Goal: Task Accomplishment & Management: Use online tool/utility

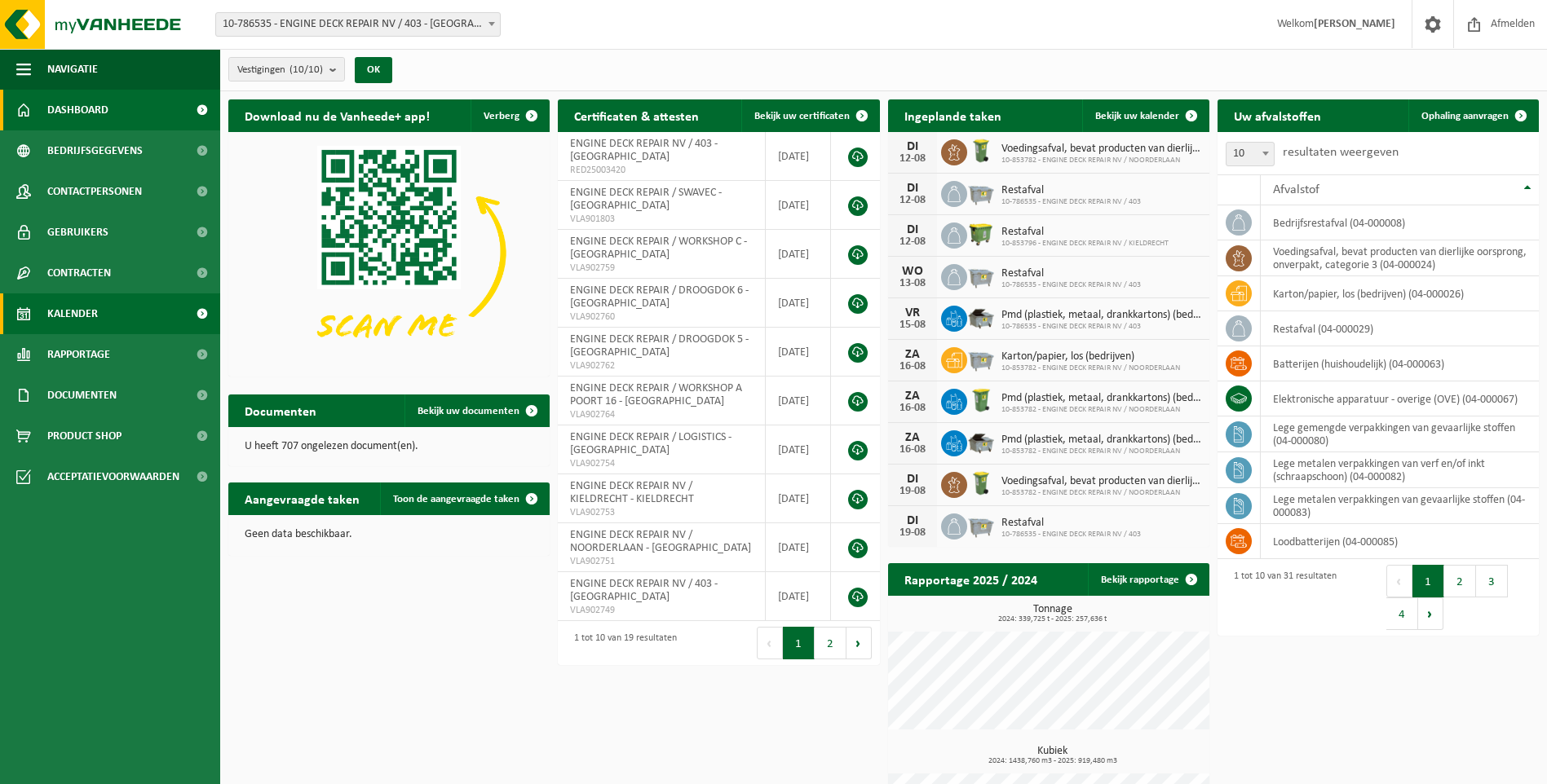
click at [109, 310] on link "Kalender" at bounding box center [110, 314] width 220 height 41
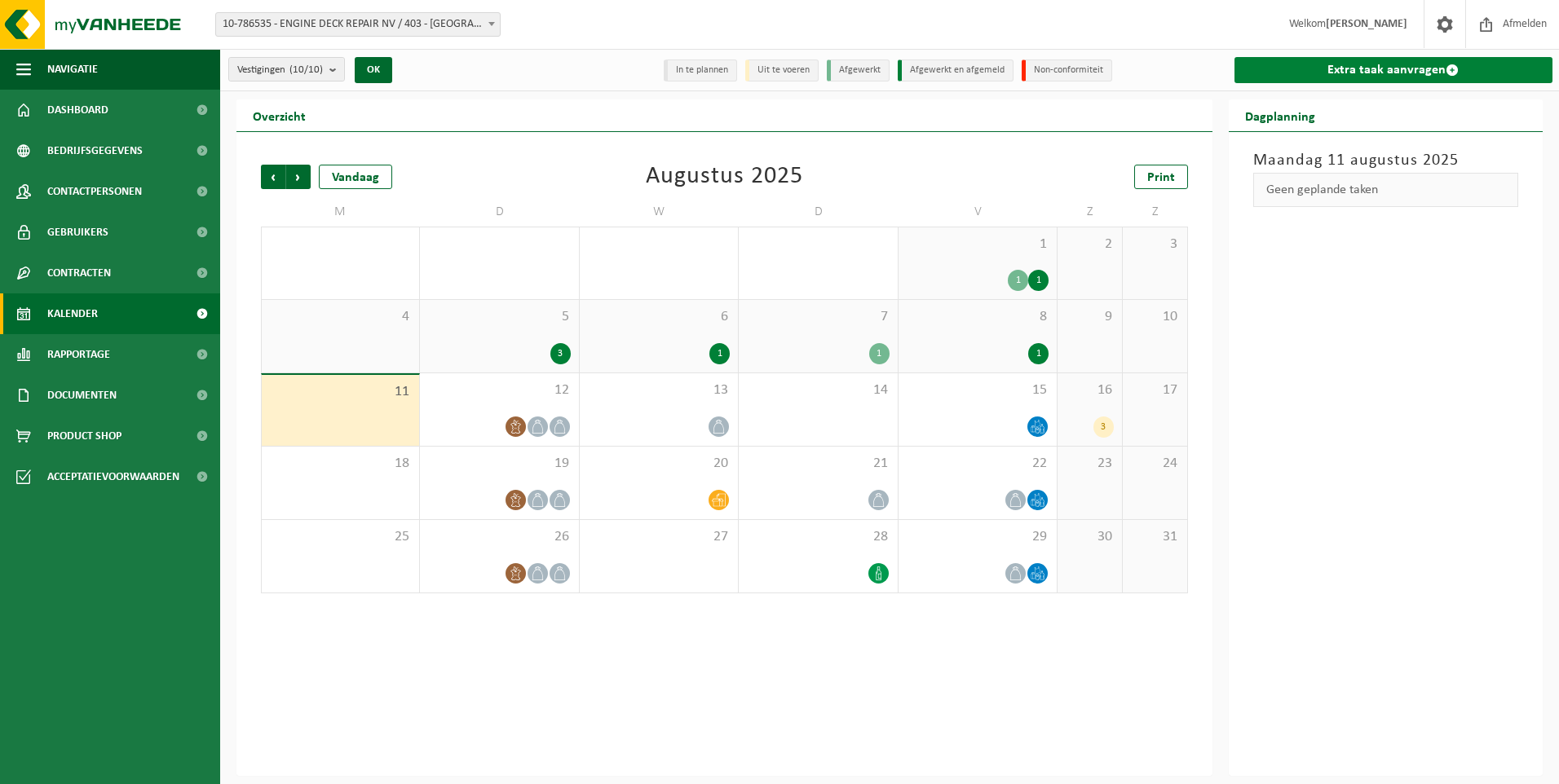
click at [1343, 68] on link "Extra taak aanvragen" at bounding box center [1394, 70] width 319 height 26
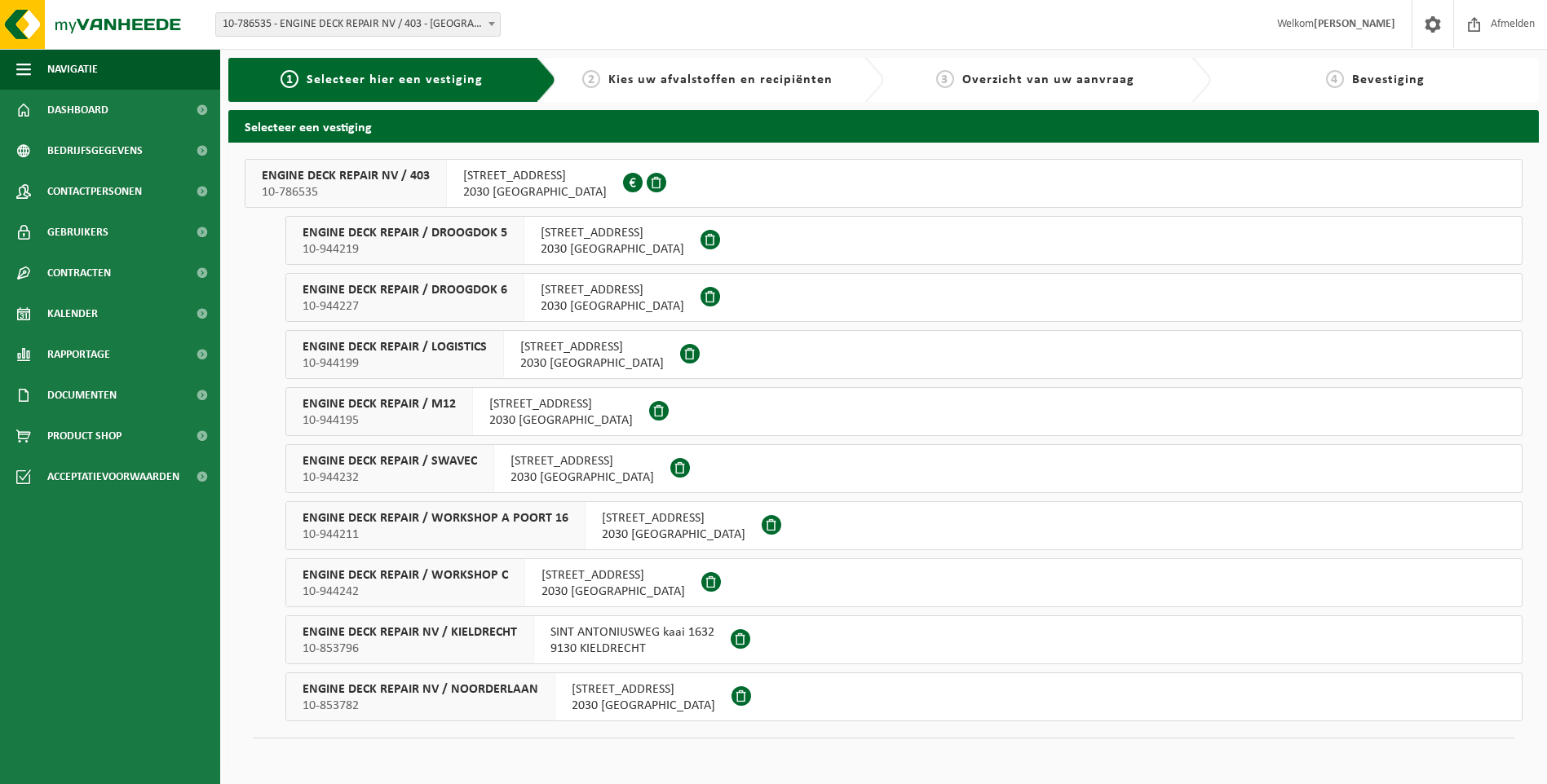
click at [565, 516] on div "ENGINE DECK REPAIR / WORKSHOP A POORT 16 10-944211" at bounding box center [436, 525] width 299 height 47
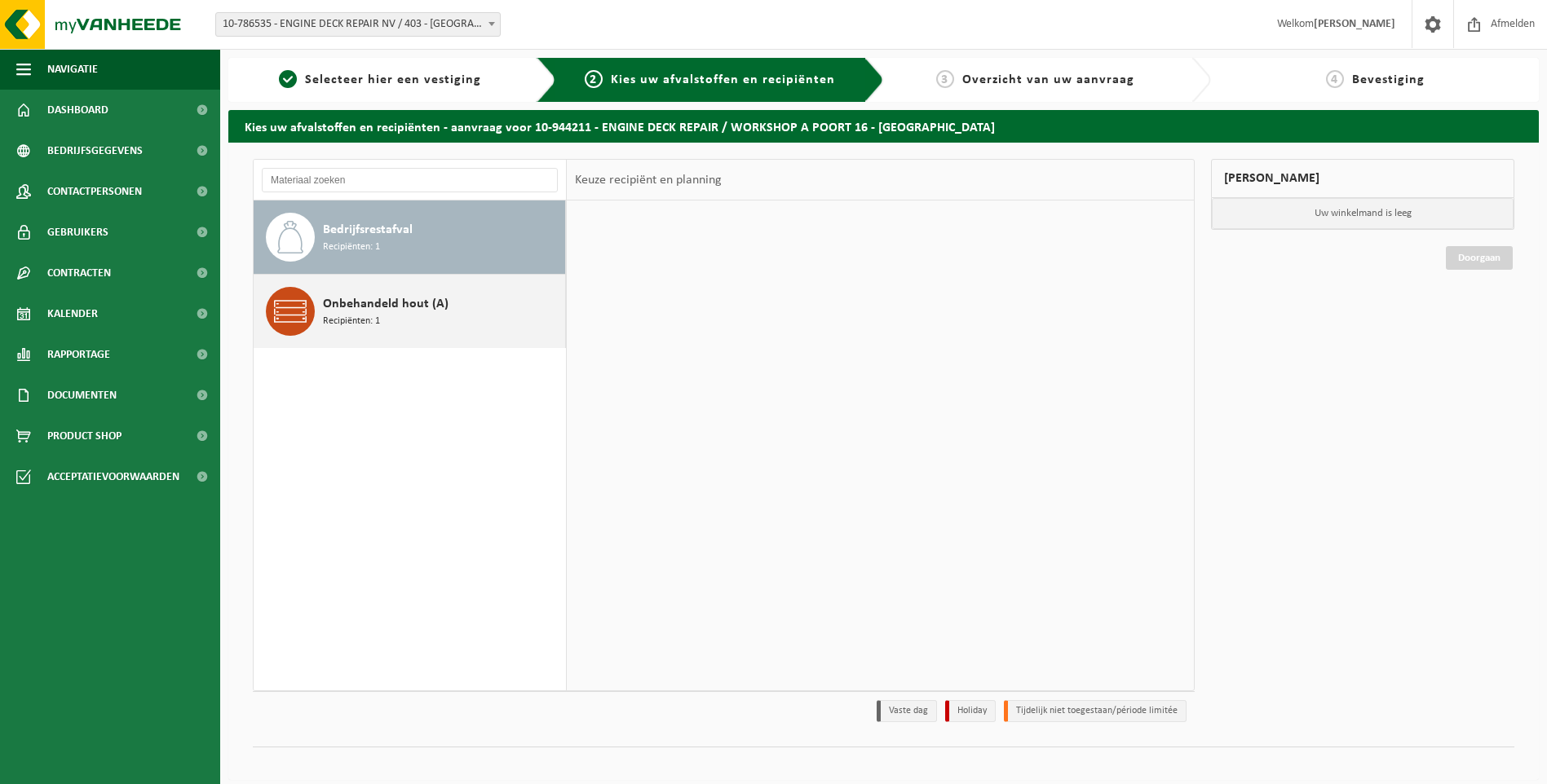
click at [374, 295] on span "Onbehandeld hout (A)" at bounding box center [385, 303] width 125 height 20
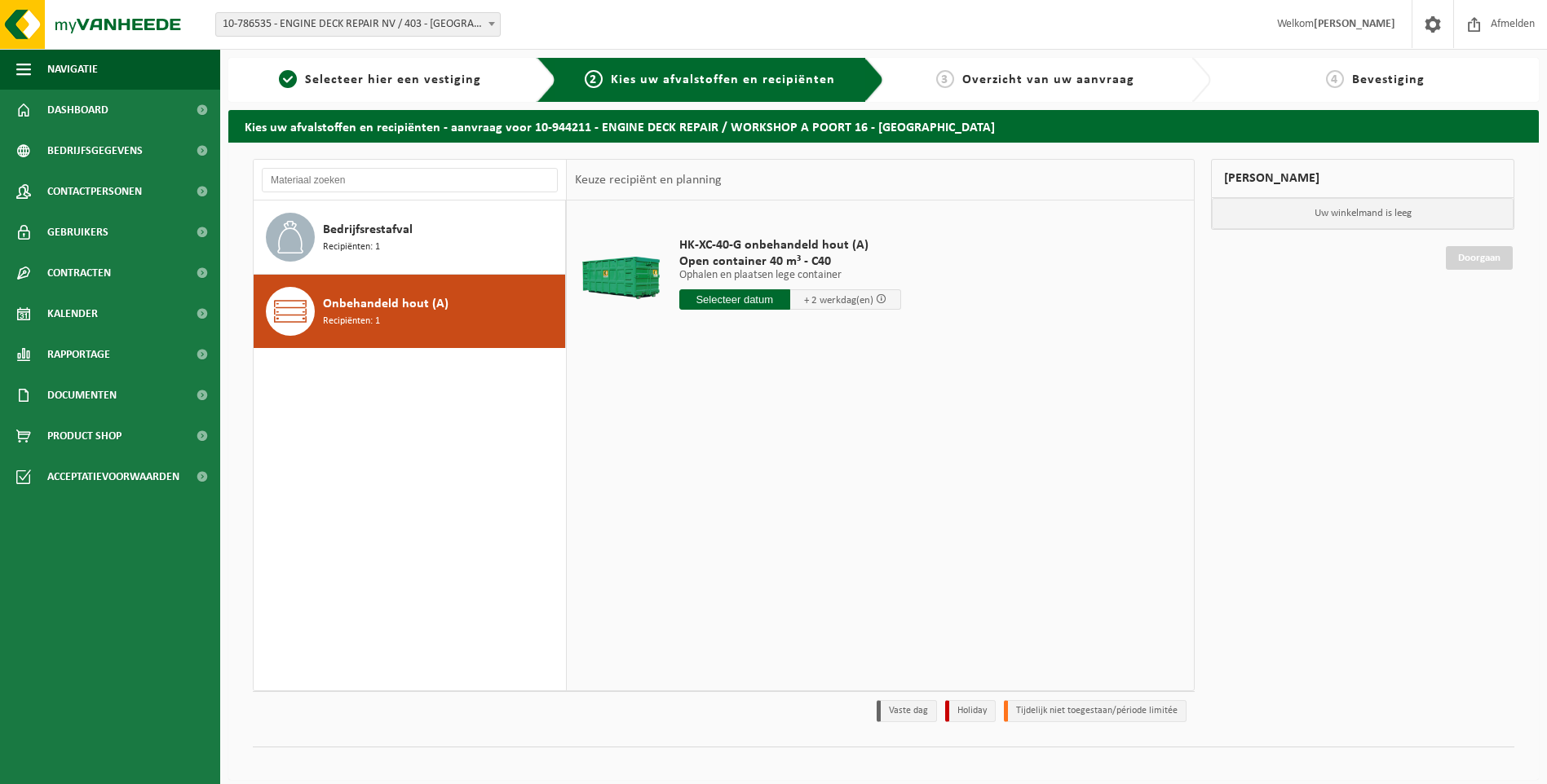
click at [748, 303] on input "text" at bounding box center [735, 300] width 111 height 20
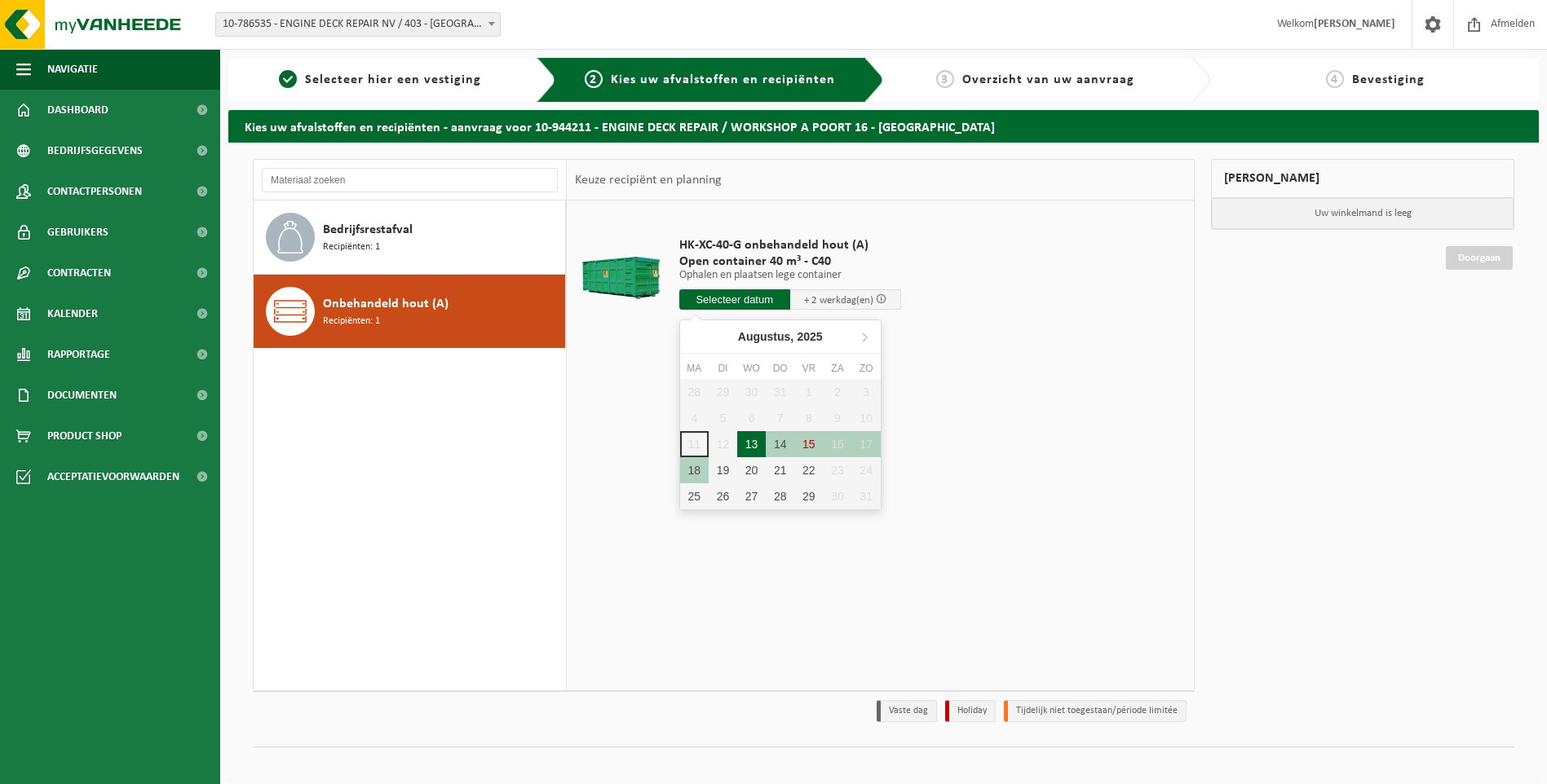
click at [742, 451] on div "13" at bounding box center [751, 444] width 28 height 26
type input "Van [DATE]"
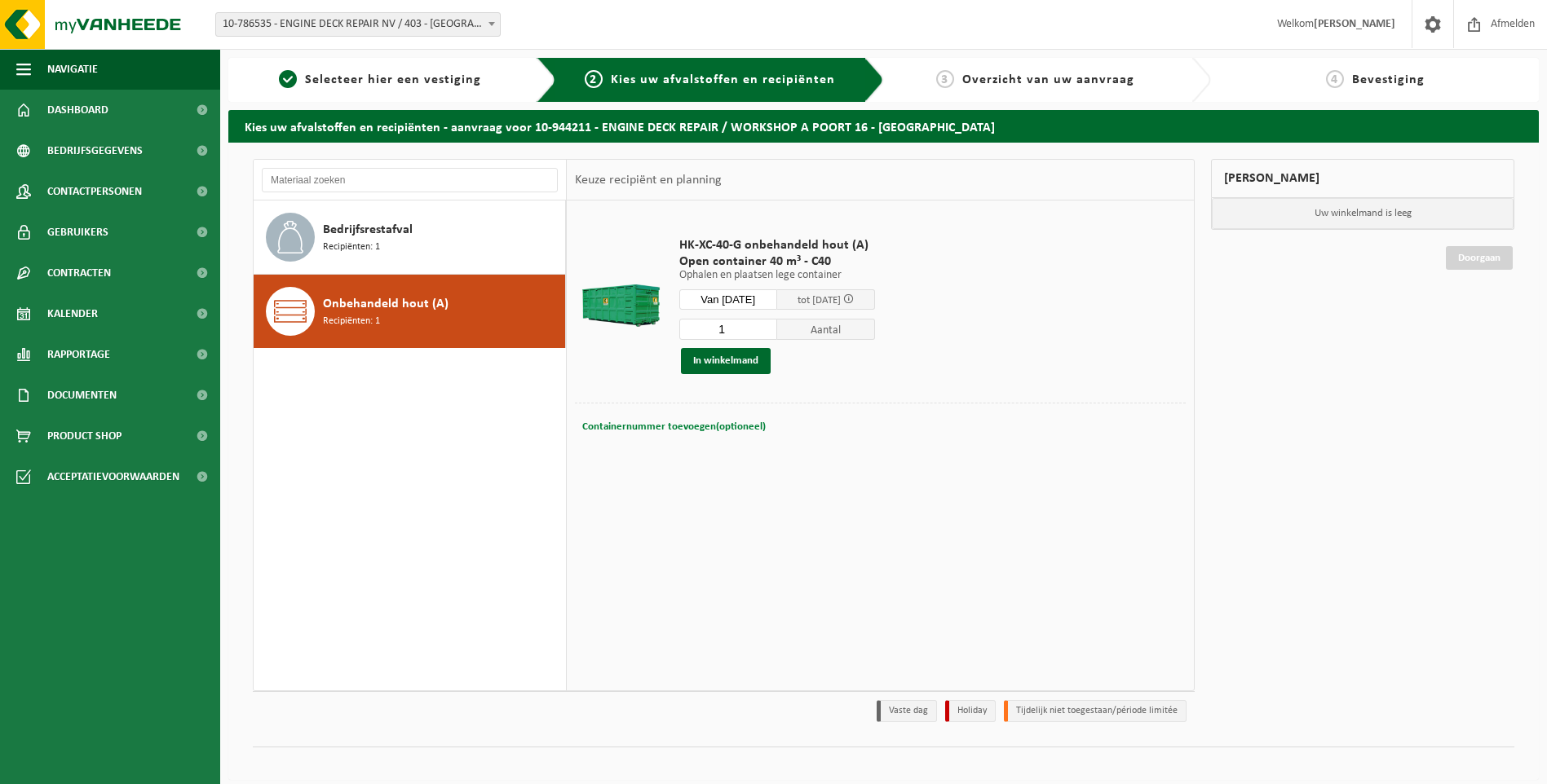
click at [665, 424] on span "Containernummer toevoegen(optioneel)" at bounding box center [673, 427] width 183 height 10
type input "C40.1439"
click at [745, 364] on button "In winkelmand" at bounding box center [725, 360] width 89 height 26
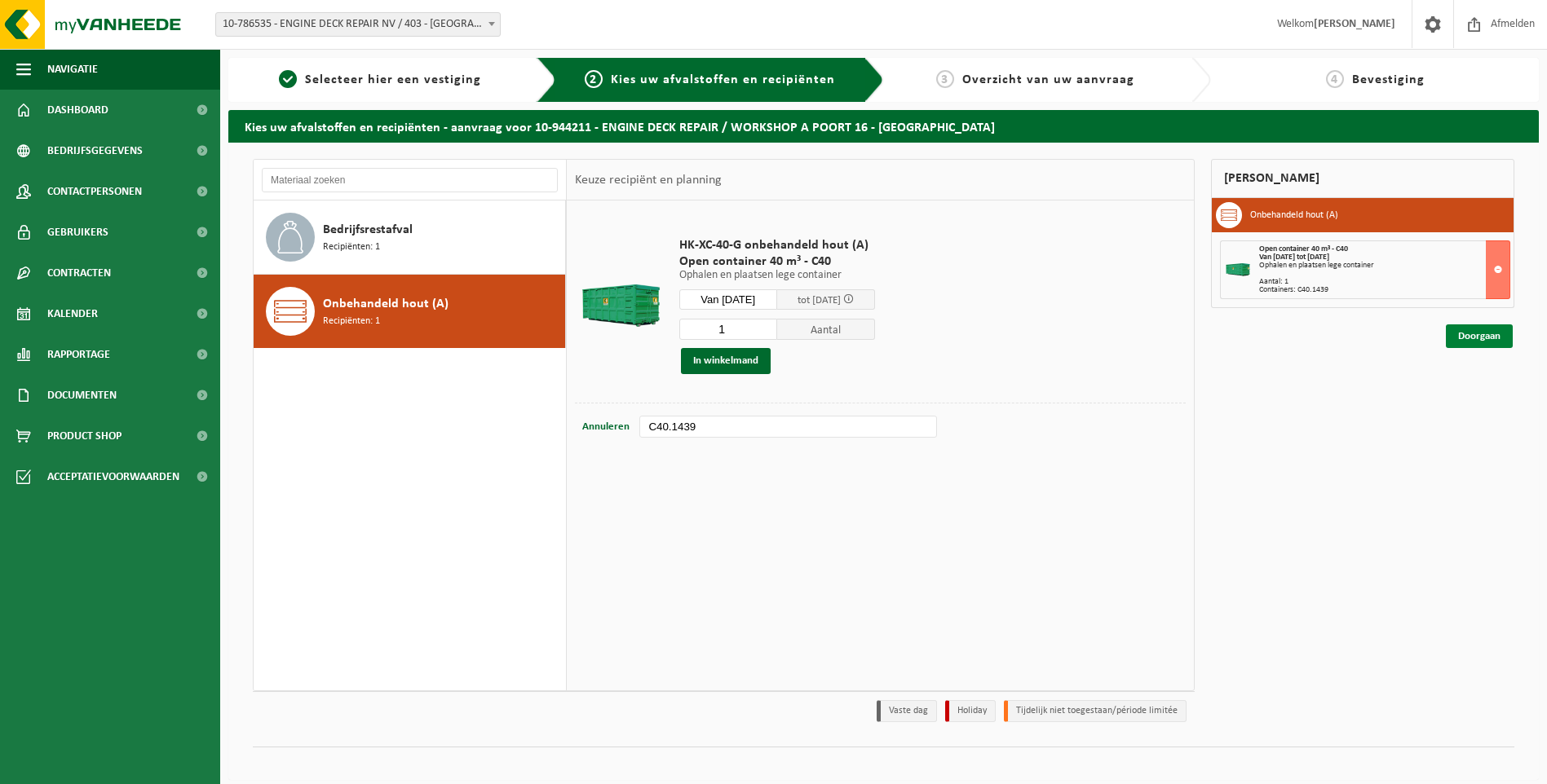
drag, startPoint x: 1463, startPoint y: 338, endPoint x: 1452, endPoint y: 338, distance: 11.0
click at [1463, 338] on link "Doorgaan" at bounding box center [1479, 337] width 66 height 24
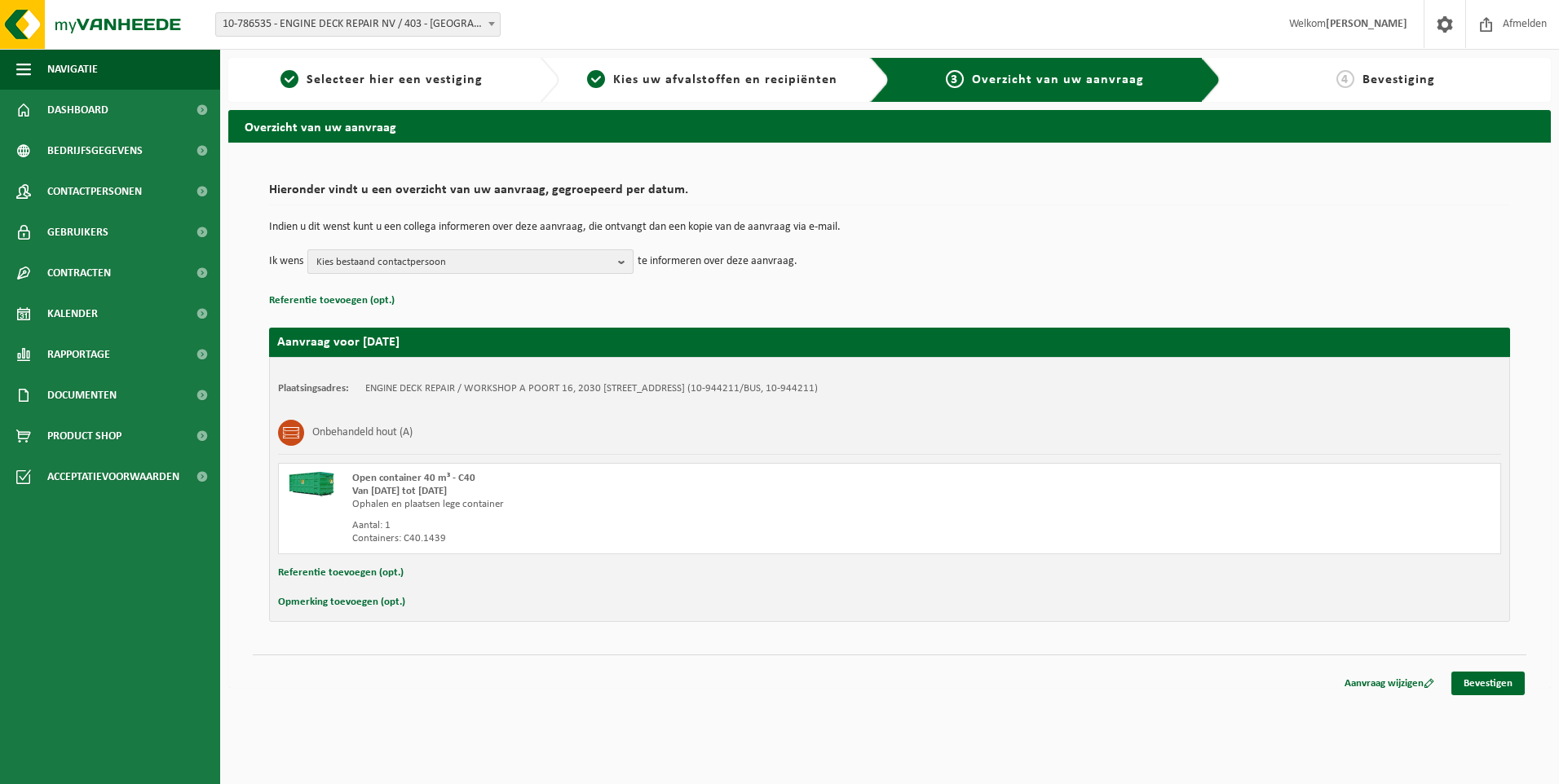
click at [396, 269] on span "Kies bestaand contactpersoon" at bounding box center [464, 262] width 295 height 25
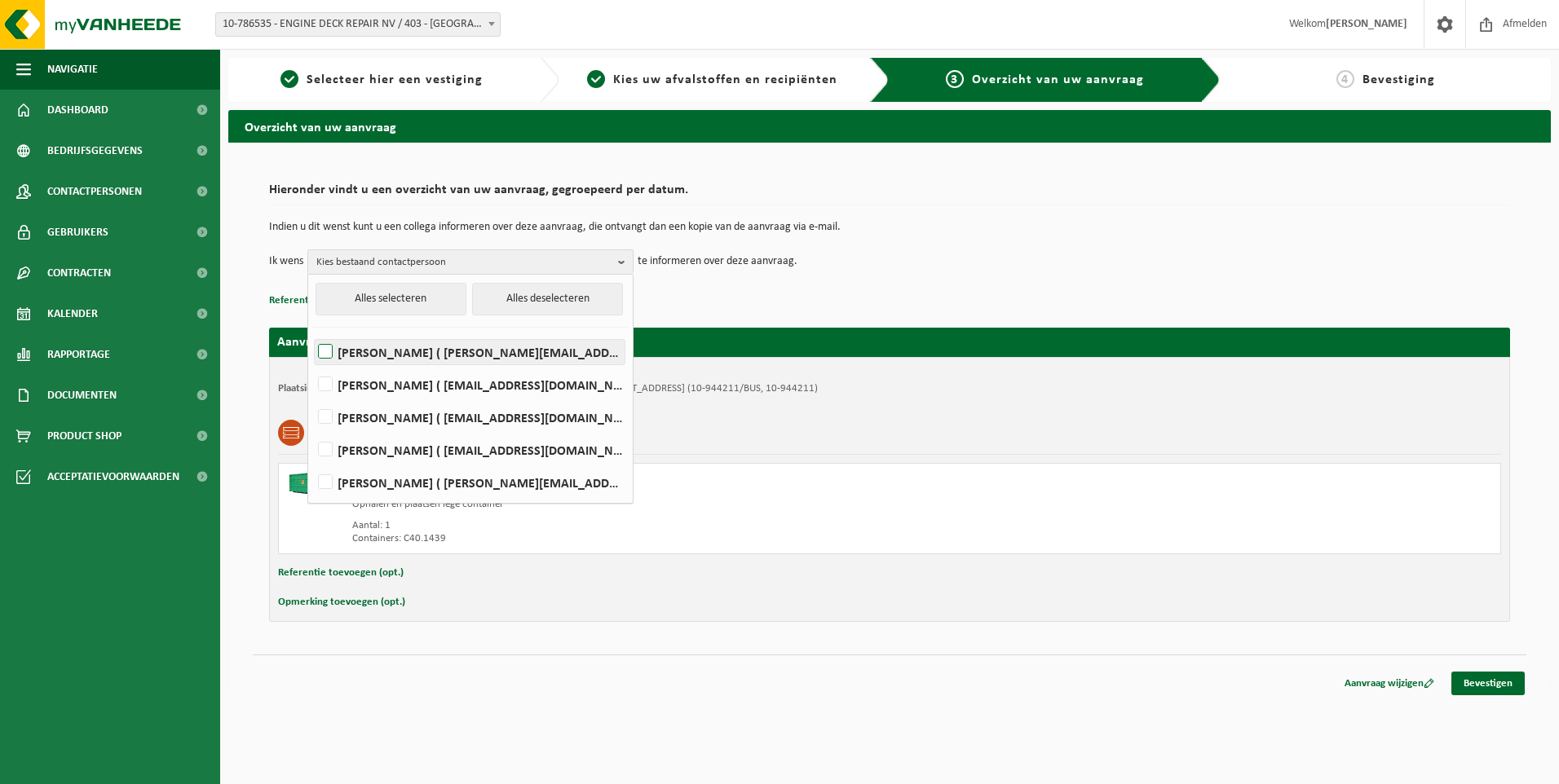
click at [368, 349] on label "Elizabeth Evans ( elizabeth.evans@edr-antwerp.eu )" at bounding box center [470, 352] width 310 height 25
click at [312, 331] on input "Elizabeth Evans ( elizabeth.evans@edr-antwerp.eu )" at bounding box center [311, 331] width 1 height 1
checkbox input "true"
click at [366, 378] on label "LIEVEN GILLIS ( lieven@consultes.be )" at bounding box center [470, 384] width 310 height 25
click at [312, 365] on input "LIEVEN GILLIS ( lieven@consultes.be )" at bounding box center [311, 364] width 1 height 1
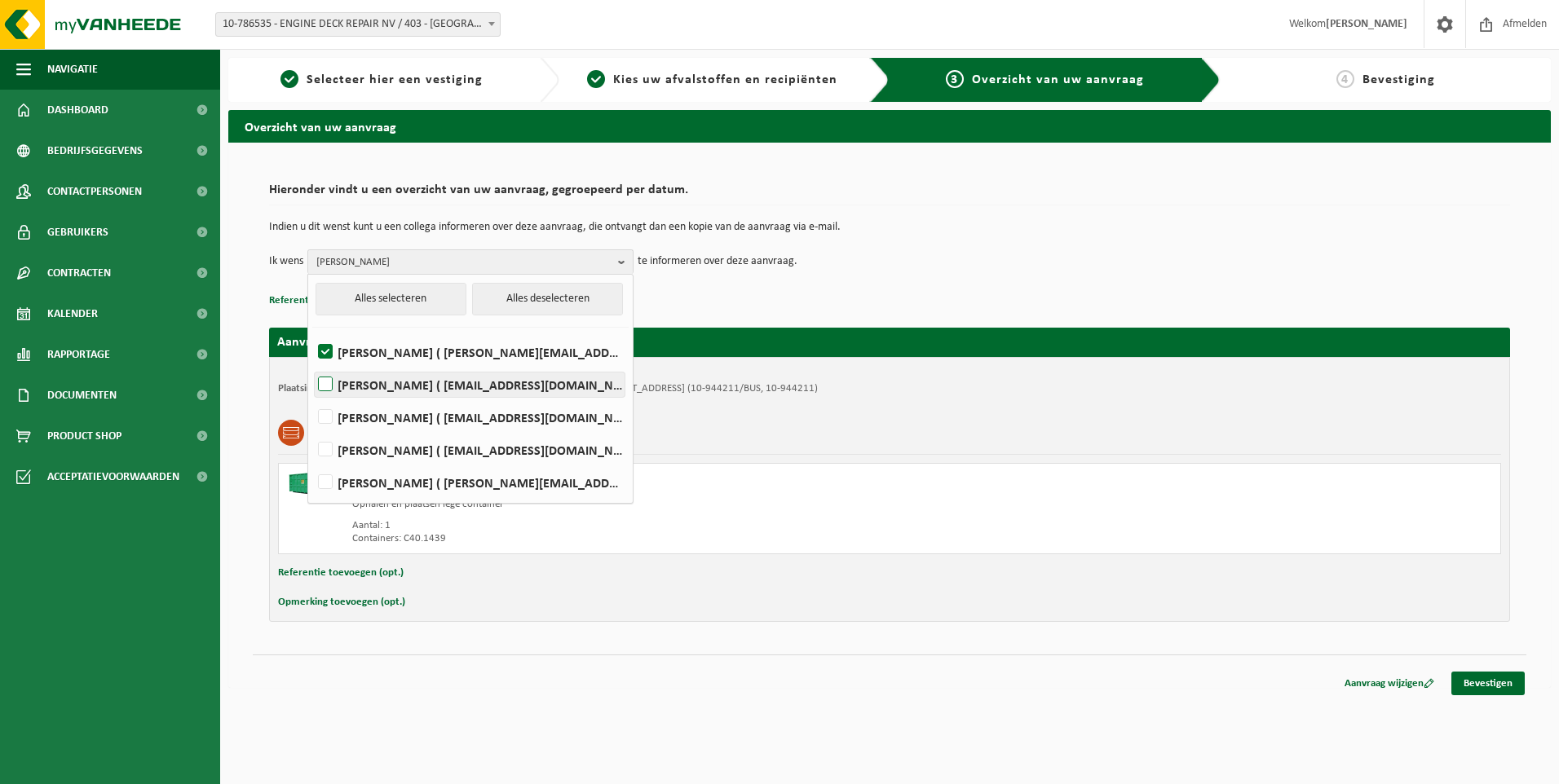
checkbox input "true"
click at [366, 406] on label "FRÉDÉRIC LYTENS ( flytens@edr-antwerp.eu )" at bounding box center [470, 417] width 310 height 25
click at [312, 397] on input "FRÉDÉRIC LYTENS ( flytens@edr-antwerp.eu )" at bounding box center [311, 396] width 1 height 1
checkbox input "true"
click at [1105, 251] on td "Ik wens Elizabeth Evans, LIEVEN GILLIS, FRÉDÉRIC LYTENS Alles selecteren Alles …" at bounding box center [890, 262] width 1241 height 25
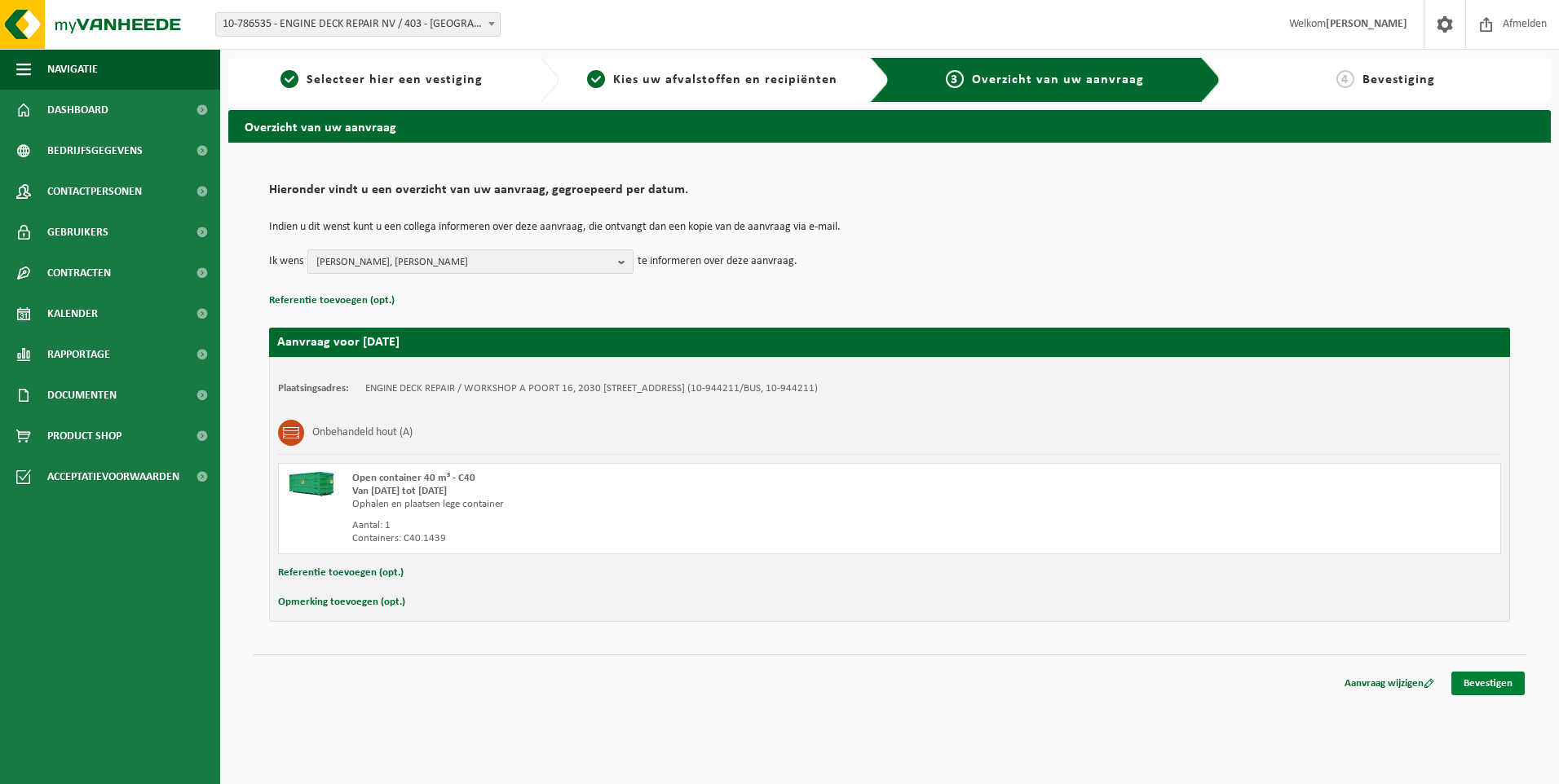
click at [1498, 683] on link "Bevestigen" at bounding box center [1488, 683] width 73 height 24
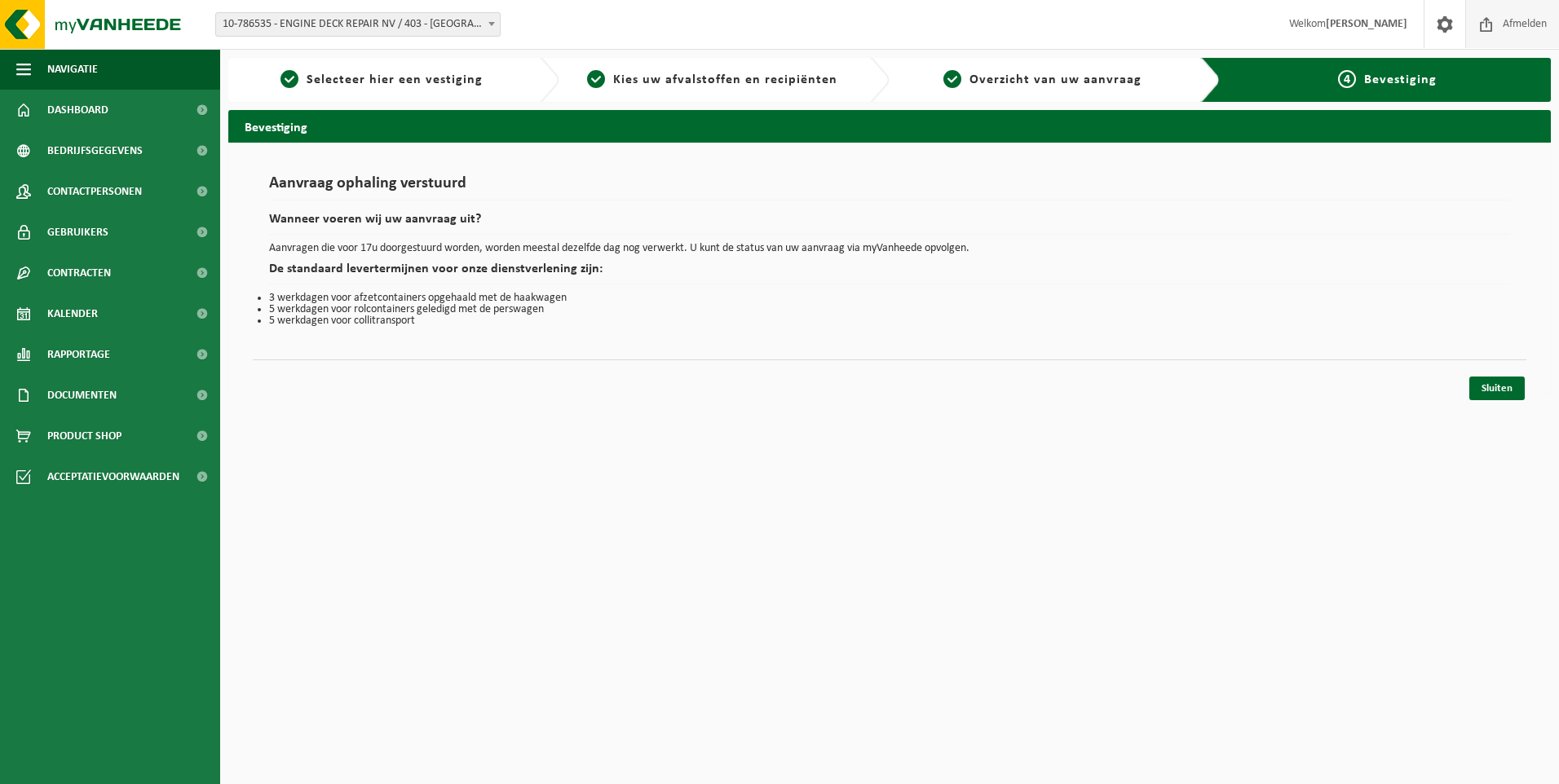
click at [1536, 33] on span "Afmelden" at bounding box center [1524, 24] width 52 height 48
